Goal: Task Accomplishment & Management: Use online tool/utility

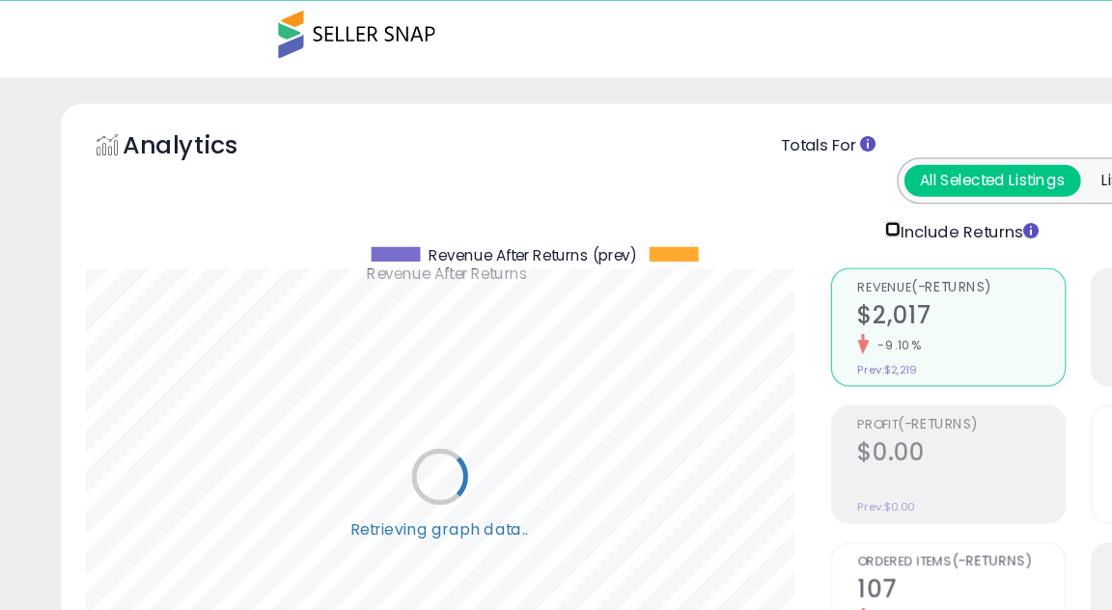
scroll to position [396, 586]
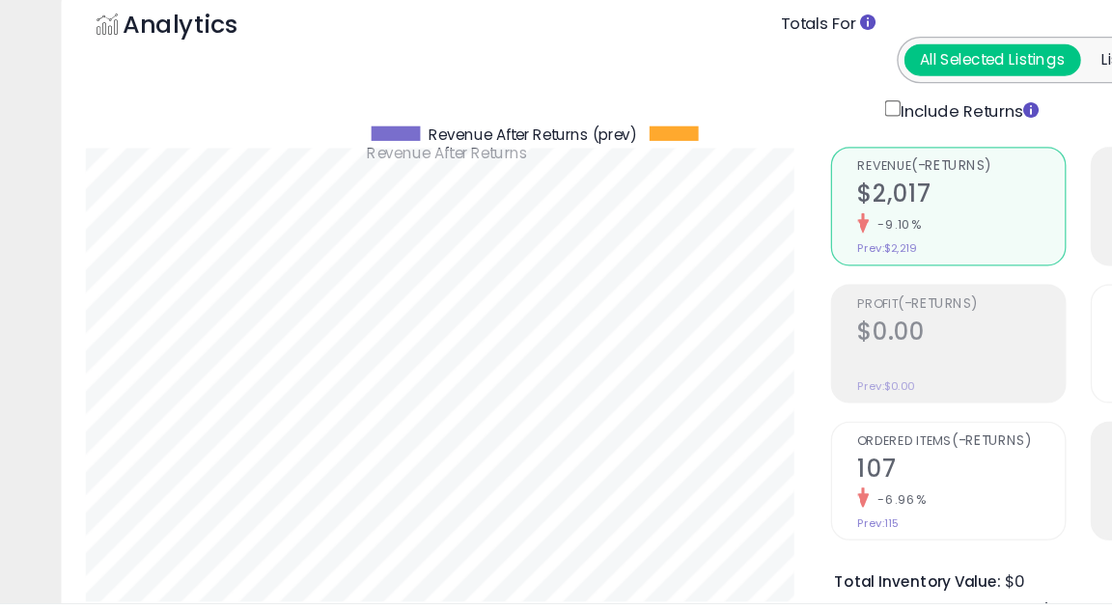
click at [710, 183] on div "Include Returns" at bounding box center [762, 183] width 159 height 22
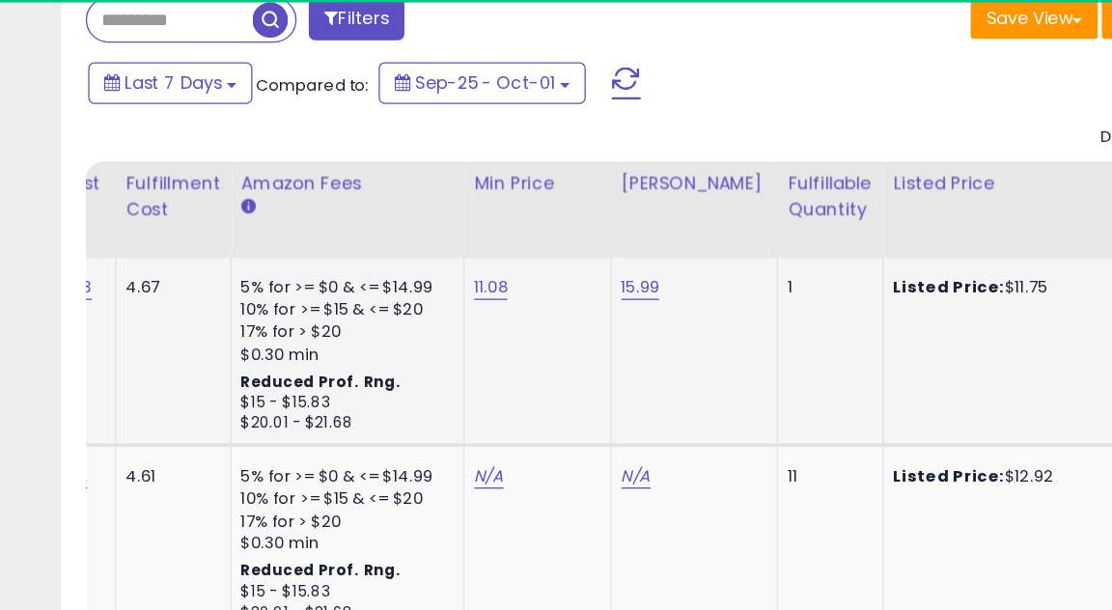
scroll to position [0, 0]
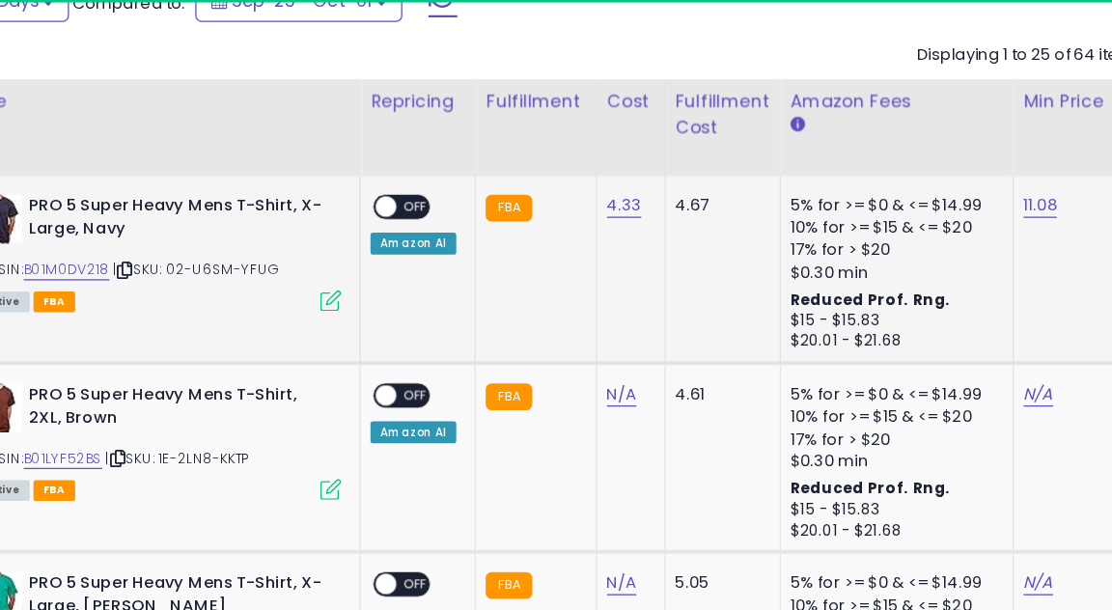
click at [453, 165] on span at bounding box center [448, 163] width 16 height 16
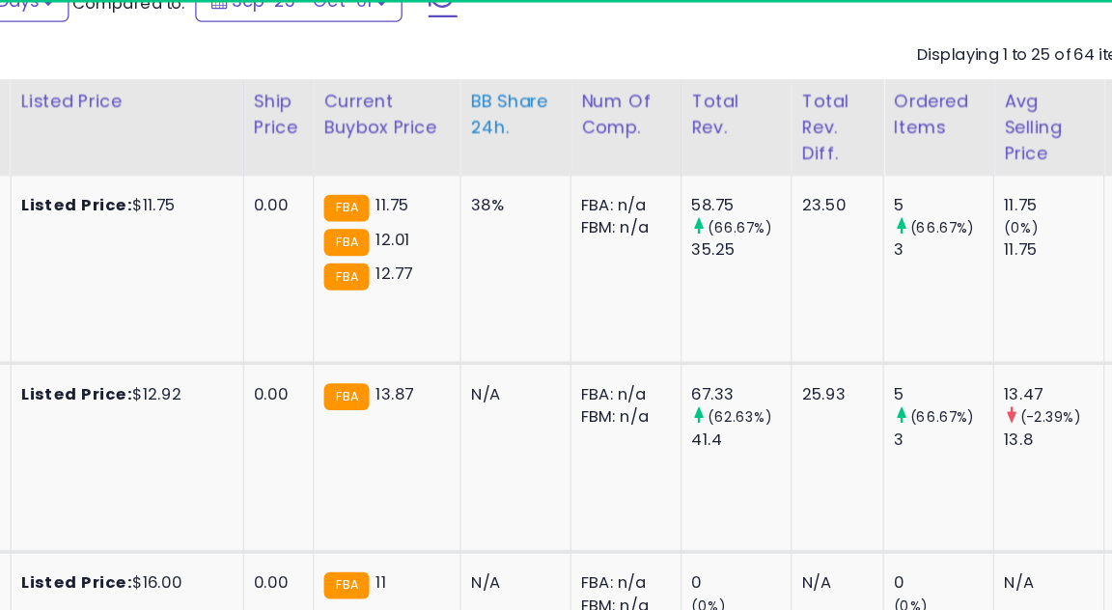
click at [529, 76] on div "BB Share 24h." at bounding box center [551, 90] width 70 height 41
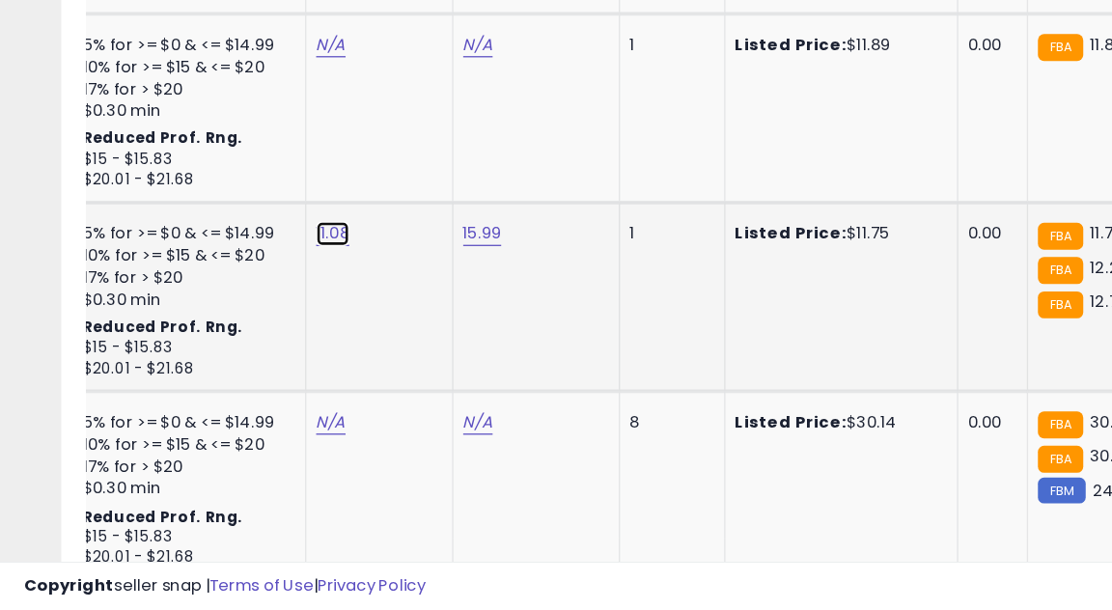
click at [252, 306] on link "11.08" at bounding box center [262, 313] width 27 height 19
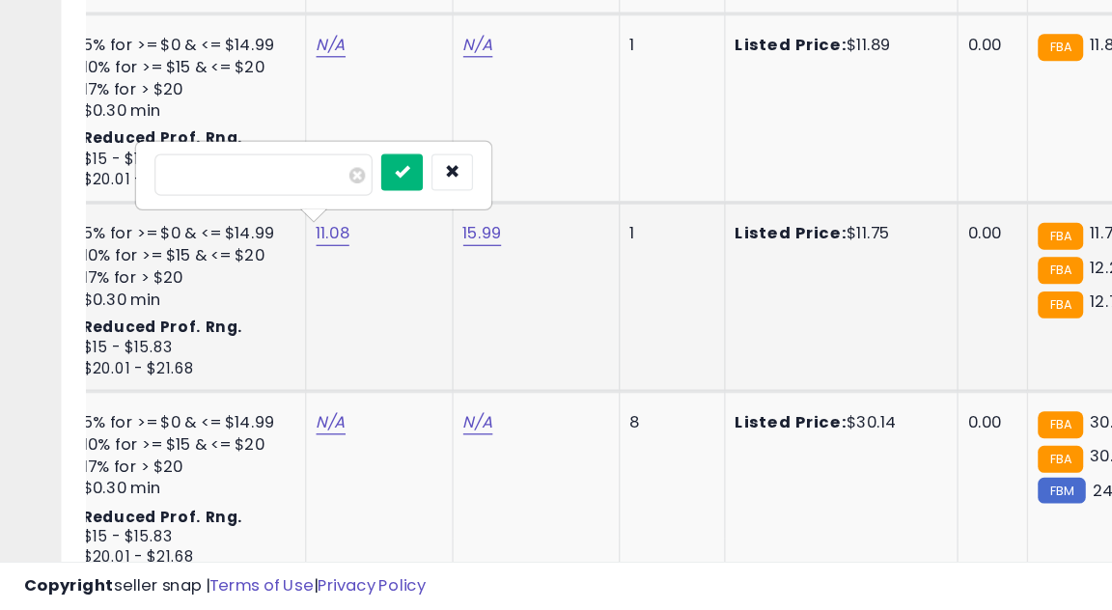
type input "*****"
click at [333, 268] on button "submit" at bounding box center [316, 265] width 33 height 29
